Goal: Information Seeking & Learning: Learn about a topic

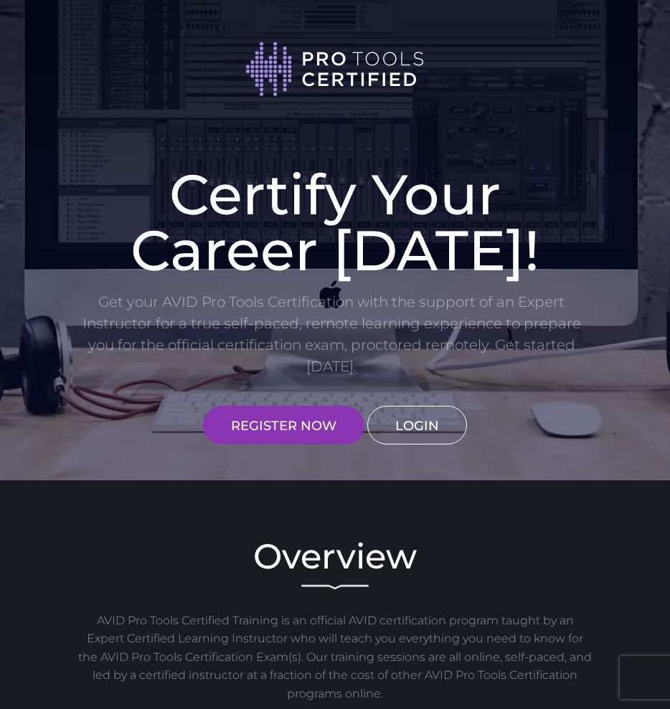
click at [420, 416] on link "LOGIN" at bounding box center [417, 425] width 100 height 39
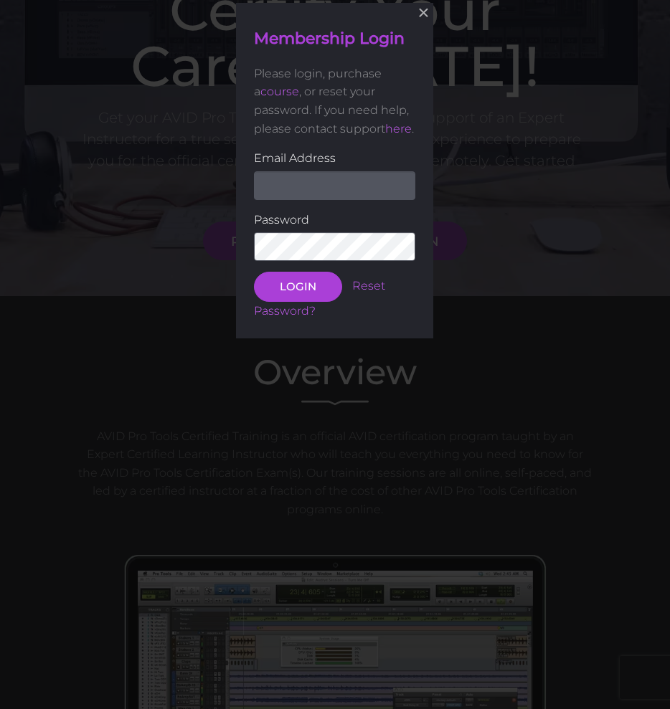
scroll to position [185, 0]
click at [323, 192] on input "email" at bounding box center [334, 184] width 161 height 29
type input "Dimenak90@gmail.com"
click at [254, 271] on button "LOGIN" at bounding box center [298, 286] width 88 height 30
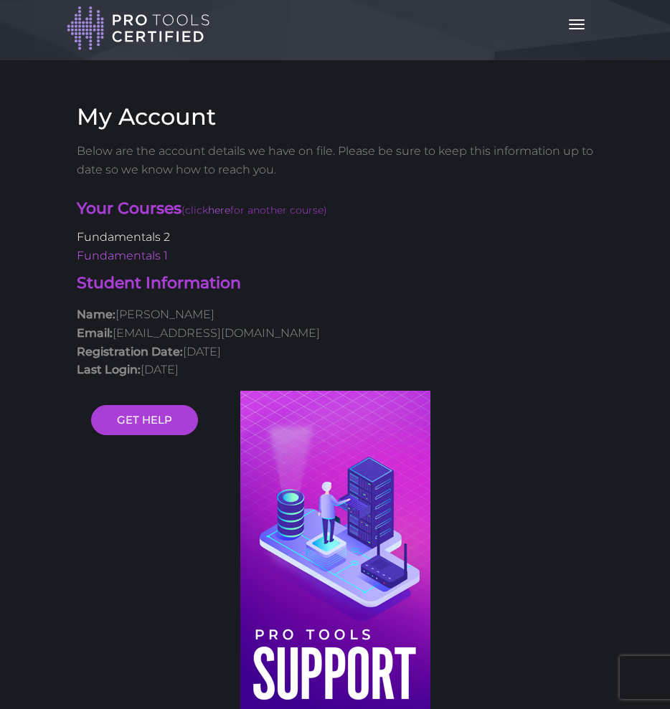
click at [151, 244] on link "Fundamentals 2" at bounding box center [123, 237] width 93 height 14
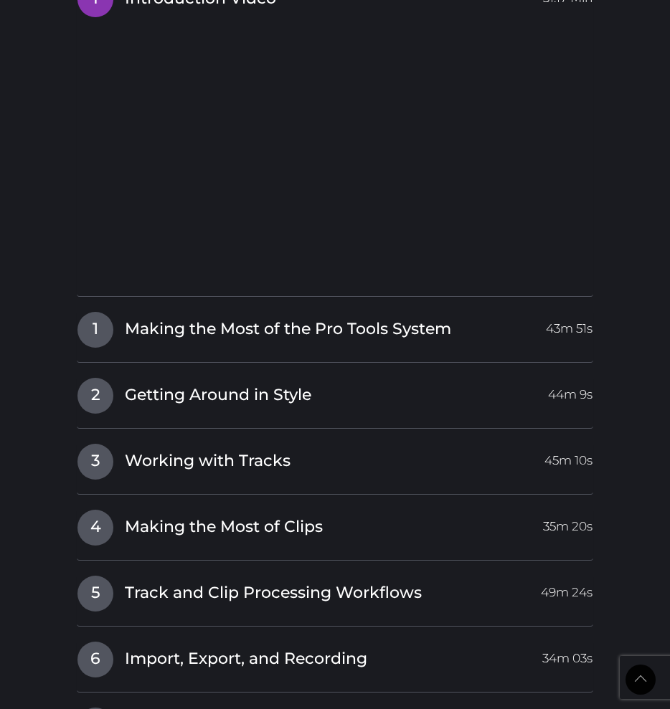
scroll to position [1724, 0]
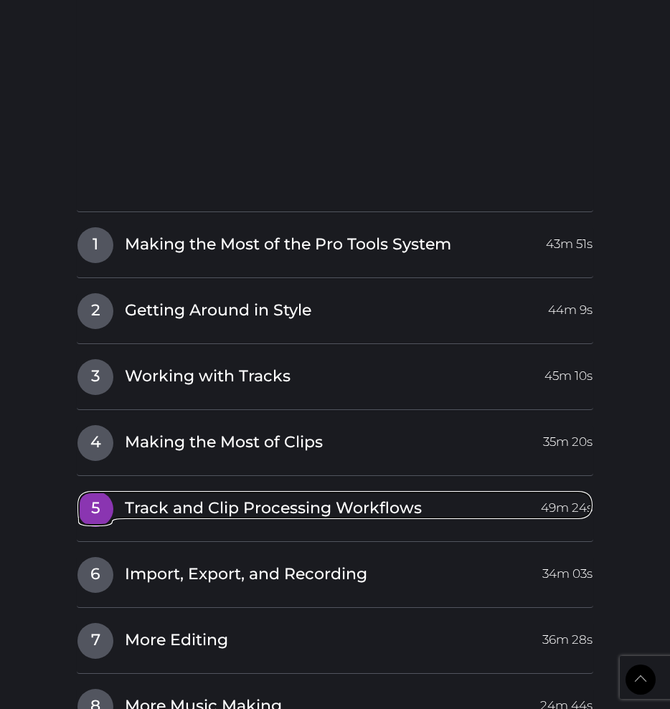
click at [220, 498] on span "Track and Clip Processing Workflows" at bounding box center [273, 509] width 297 height 22
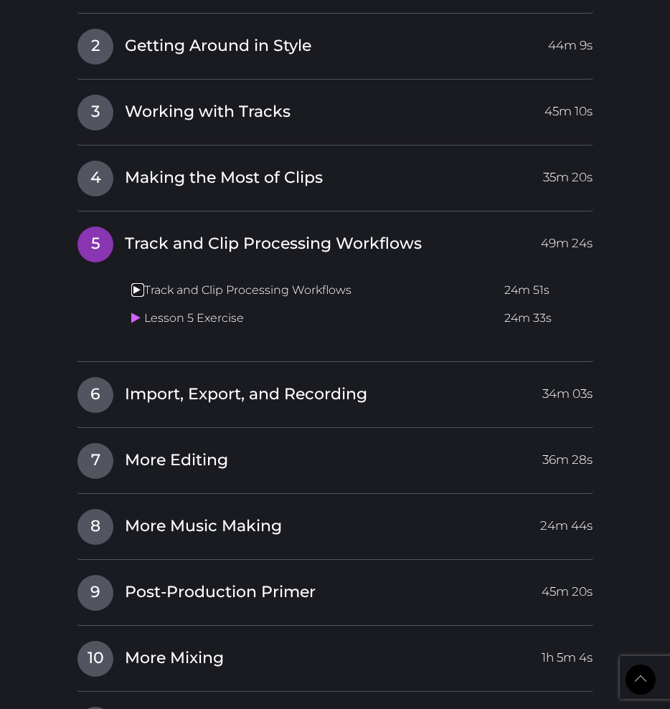
click at [135, 284] on icon at bounding box center [135, 289] width 9 height 11
